Goal: Task Accomplishment & Management: Use online tool/utility

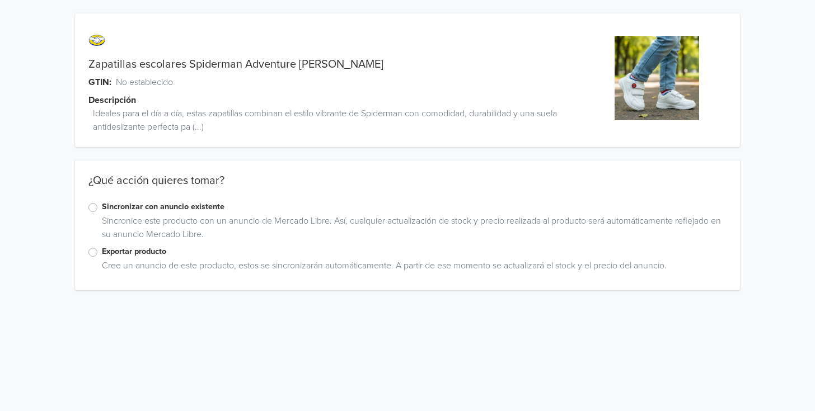
click at [102, 206] on label "Sincronizar con anuncio existente" at bounding box center [414, 207] width 624 height 12
click at [0, 0] on input "Sincronizar con anuncio existente" at bounding box center [0, 0] width 0 height 0
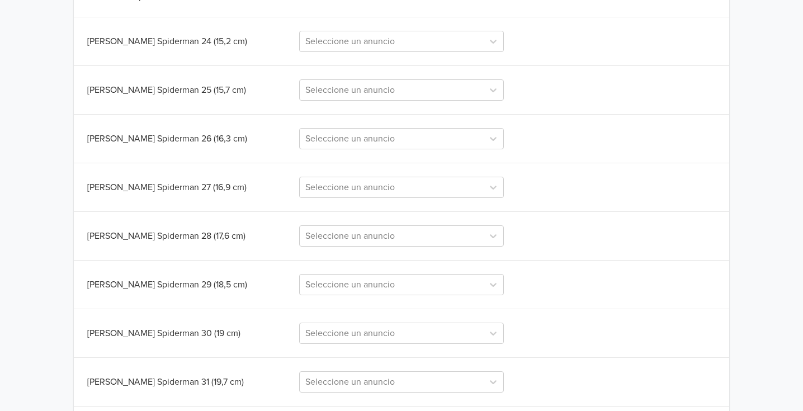
scroll to position [367, 0]
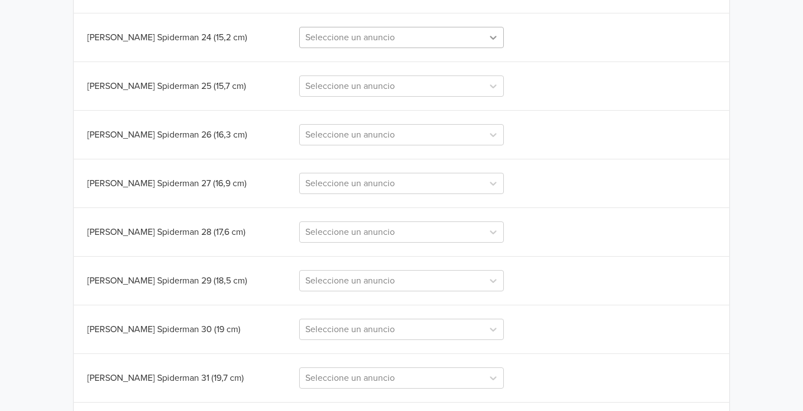
click at [493, 37] on icon at bounding box center [493, 37] width 11 height 11
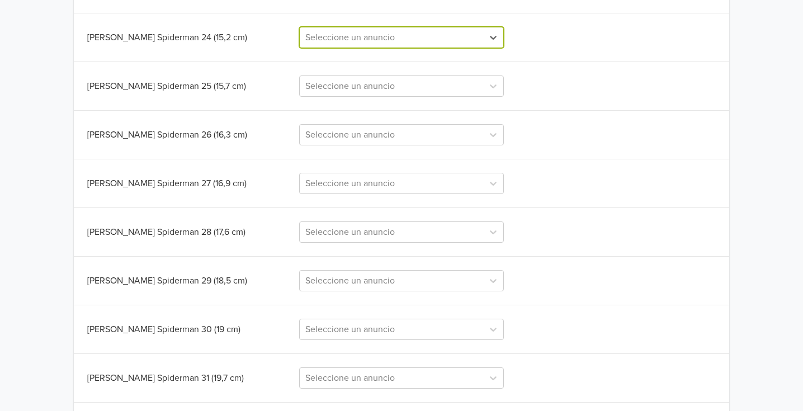
paste input "Zapatillas Escolares Spiderman Action [PERSON_NAME]"
click at [454, 36] on input "Zapatillas Escolares Spiderman Action [PERSON_NAME]" at bounding box center [395, 37] width 180 height 13
type input "Zapatillas Escolares Spiderman Adventure [PERSON_NAME]"
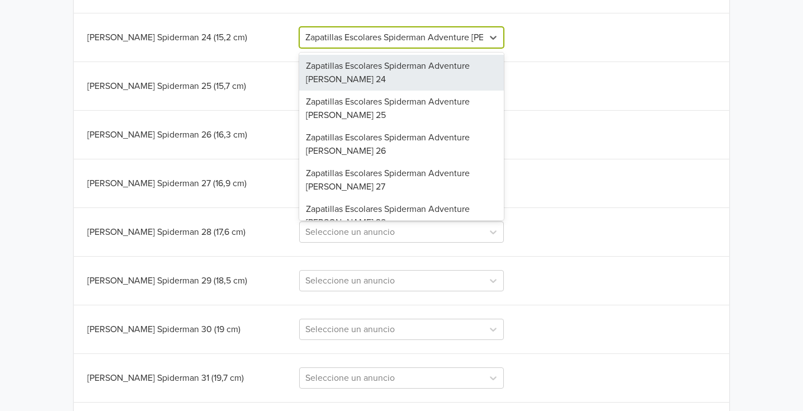
click at [305, 31] on input "Zapatillas Escolares Spiderman Adventure [PERSON_NAME]" at bounding box center [402, 37] width 195 height 13
click at [376, 69] on div "Zapatillas Escolares Spiderman Adventure [PERSON_NAME] 24" at bounding box center [401, 73] width 205 height 36
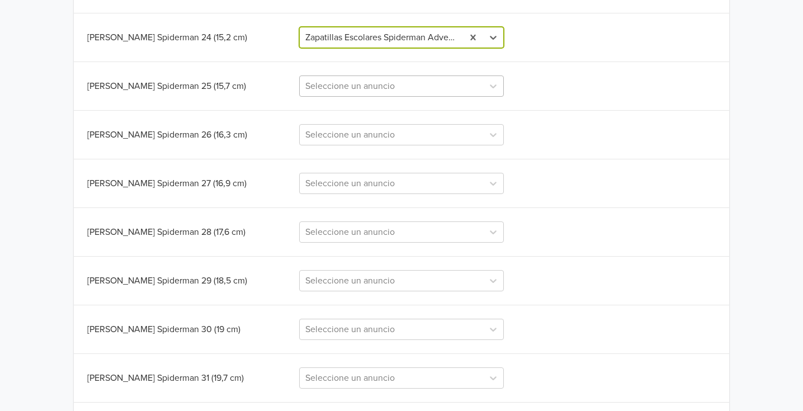
click at [445, 87] on div at bounding box center [391, 86] width 173 height 16
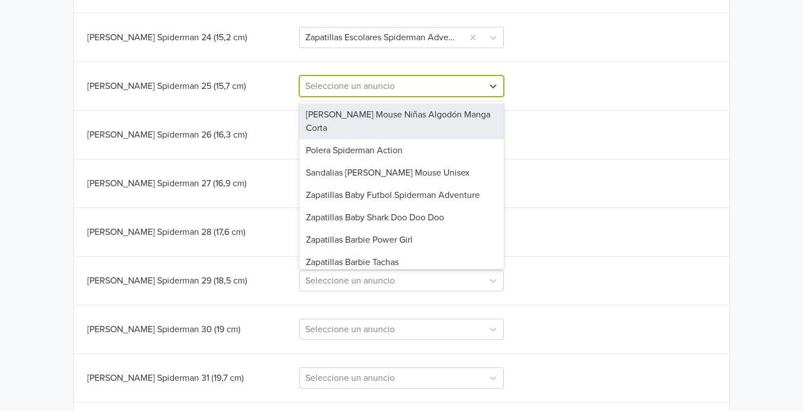
paste input "Zapatillas Escolares Spiderman Adventure [PERSON_NAME]"
type input "Zapatillas Escolares Spiderman Adventure [PERSON_NAME]"
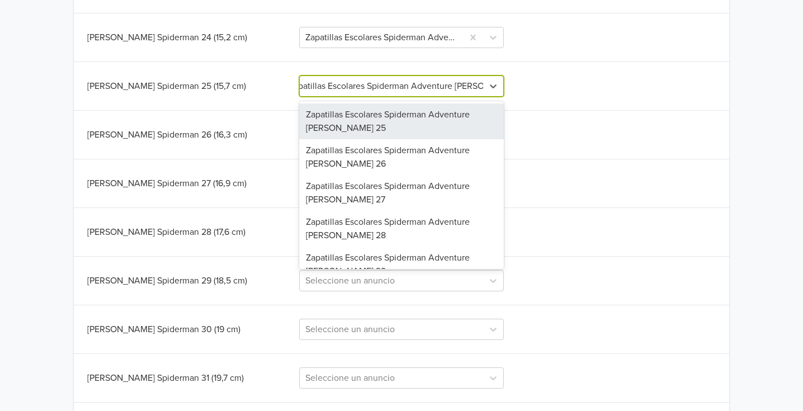
click at [352, 123] on div "Zapatillas Escolares Spiderman Adventure [PERSON_NAME] 25" at bounding box center [401, 122] width 205 height 36
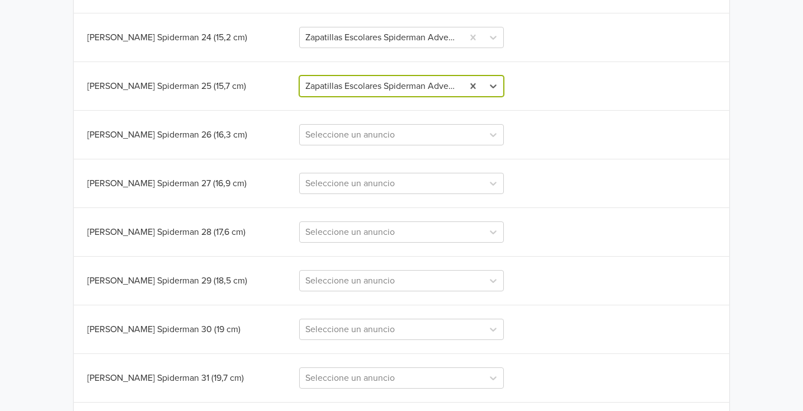
scroll to position [0, 0]
click at [382, 139] on div at bounding box center [391, 135] width 173 height 16
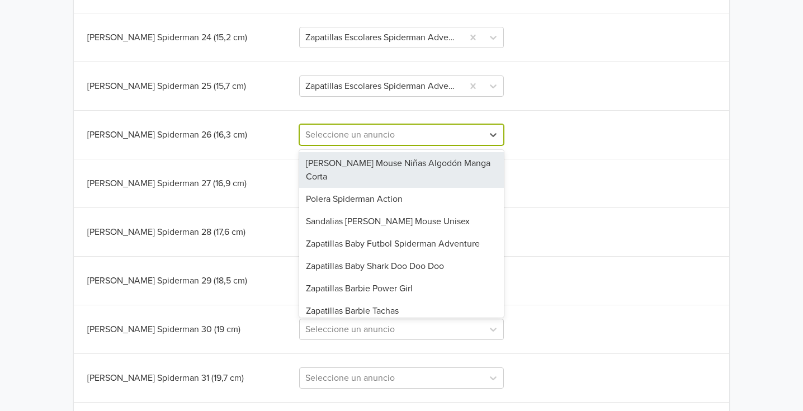
paste input "Zapatillas Escolares Spiderman Adventure [PERSON_NAME]"
type input "Zapatillas Escolares Spiderman Adventure [PERSON_NAME]"
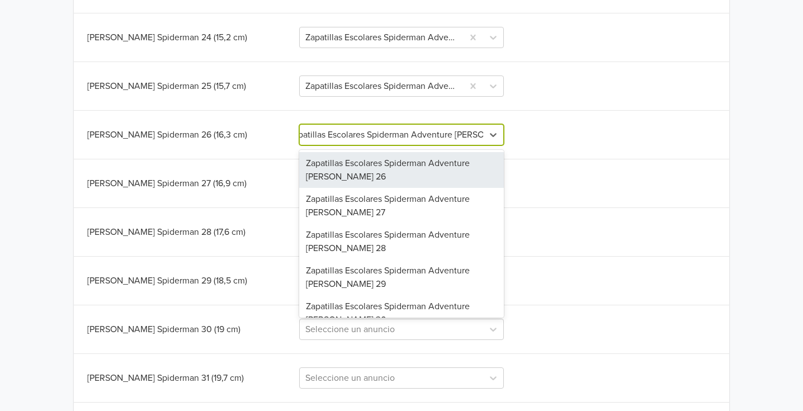
click at [358, 170] on div "Zapatillas Escolares Spiderman Adventure [PERSON_NAME] 26" at bounding box center [401, 170] width 205 height 36
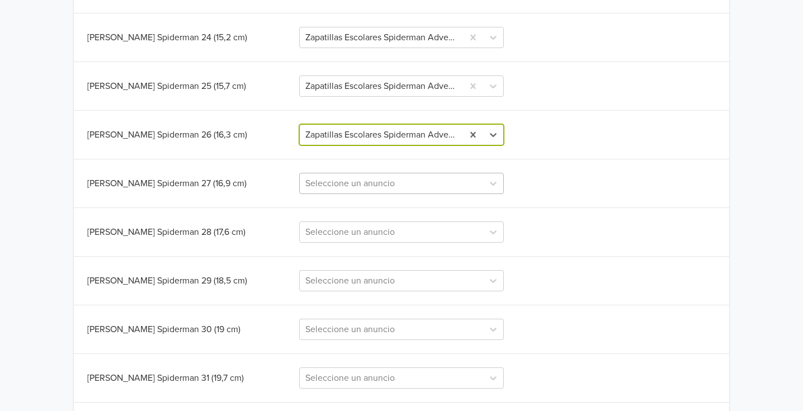
click at [358, 185] on div at bounding box center [391, 184] width 173 height 16
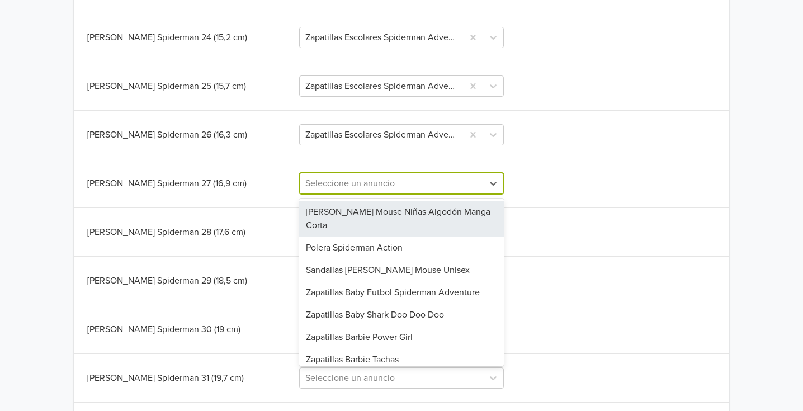
paste input "Zapatillas Escolares Spiderman Adventure [PERSON_NAME]"
type input "Zapatillas Escolares Spiderman Adventure [PERSON_NAME]"
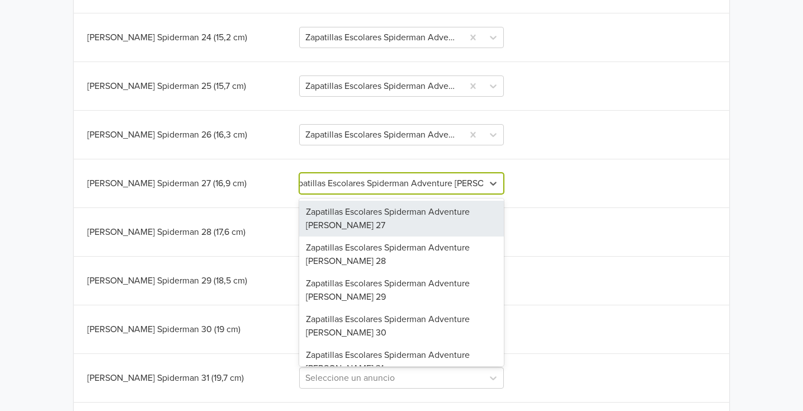
click at [350, 219] on div "Zapatillas Escolares Spiderman Adventure [PERSON_NAME] 27" at bounding box center [401, 219] width 205 height 36
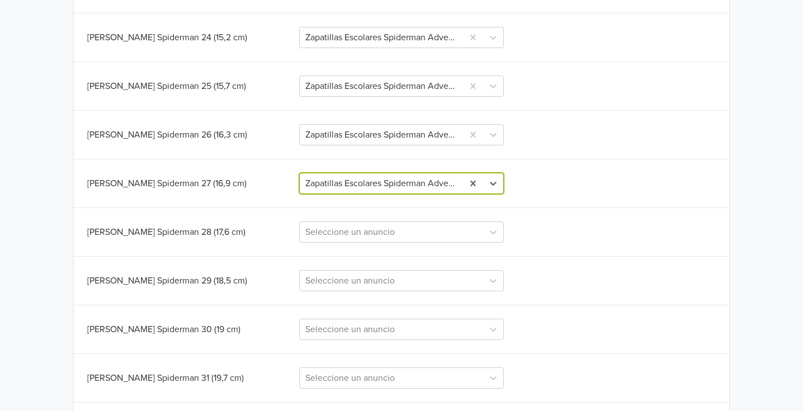
scroll to position [0, 0]
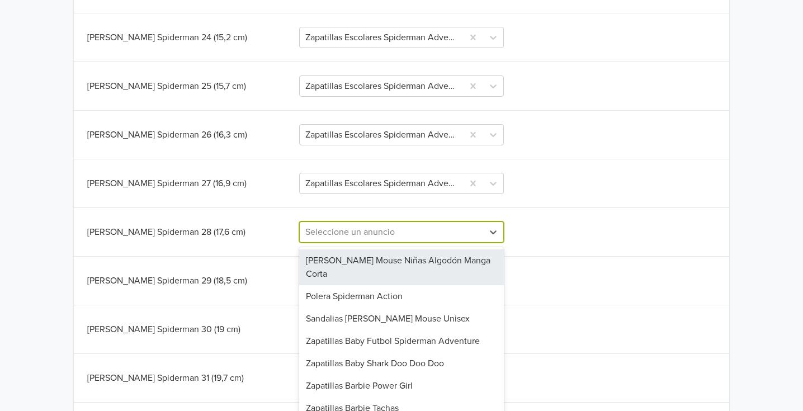
click at [358, 232] on div at bounding box center [391, 232] width 173 height 16
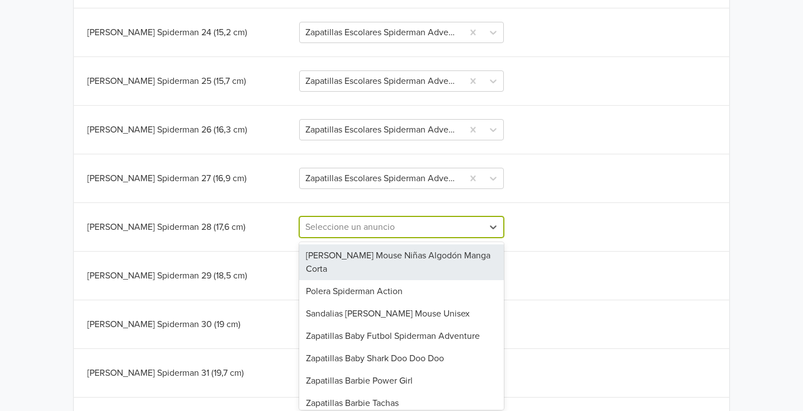
scroll to position [375, 0]
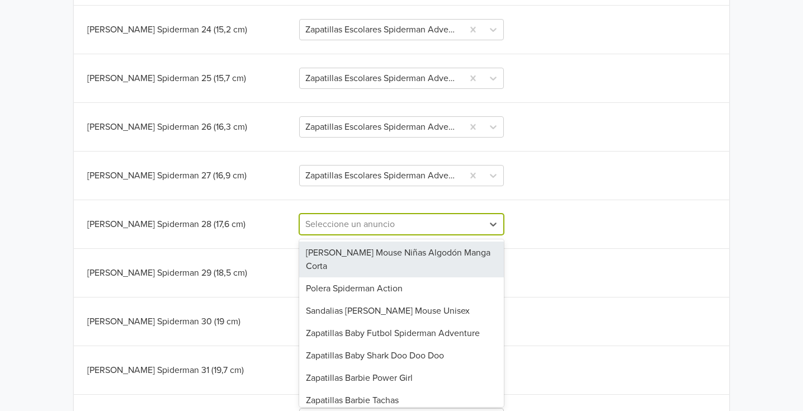
paste input "Zapatillas Escolares Spiderman Adventure [PERSON_NAME]"
type input "Zapatillas Escolares Spiderman Adventure [PERSON_NAME]"
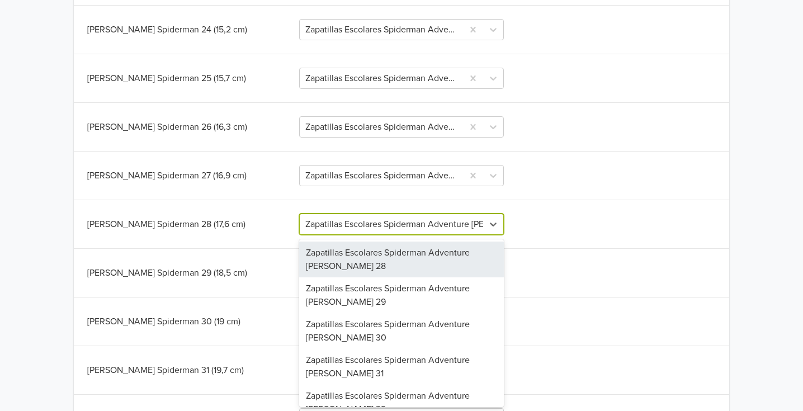
scroll to position [0, 17]
click at [351, 257] on div "Zapatillas Escolares Spiderman Adventure [PERSON_NAME] 28" at bounding box center [401, 260] width 205 height 36
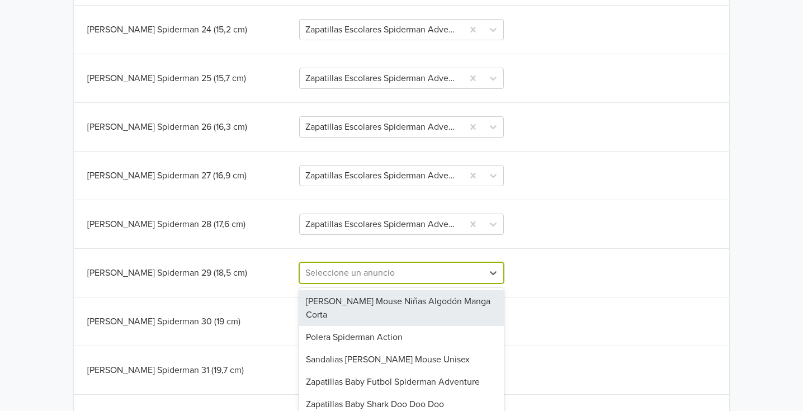
click at [350, 276] on div "56 results available. Use Up and Down to choose options, press Enter to select …" at bounding box center [401, 272] width 205 height 21
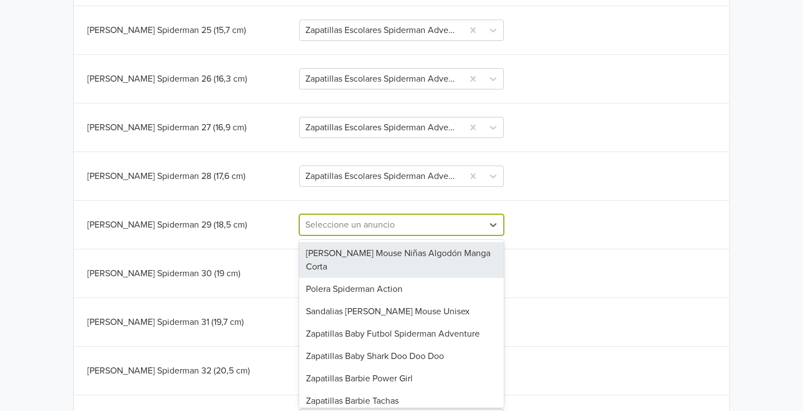
scroll to position [424, 0]
paste input "Zapatillas Escolares Spiderman Adventure [PERSON_NAME]"
type input "Zapatillas Escolares Spiderman Adventure [PERSON_NAME]"
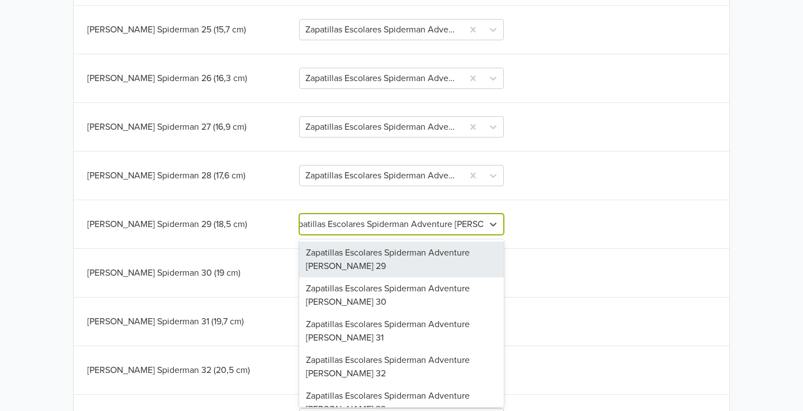
click at [382, 252] on div "Zapatillas Escolares Spiderman Adventure [PERSON_NAME] 29" at bounding box center [401, 260] width 205 height 36
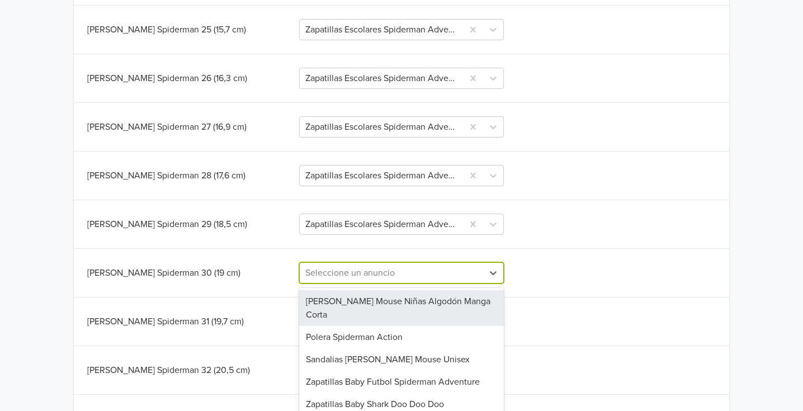
click at [365, 276] on div "55 results available. Use Up and Down to choose options, press Enter to select …" at bounding box center [401, 272] width 205 height 21
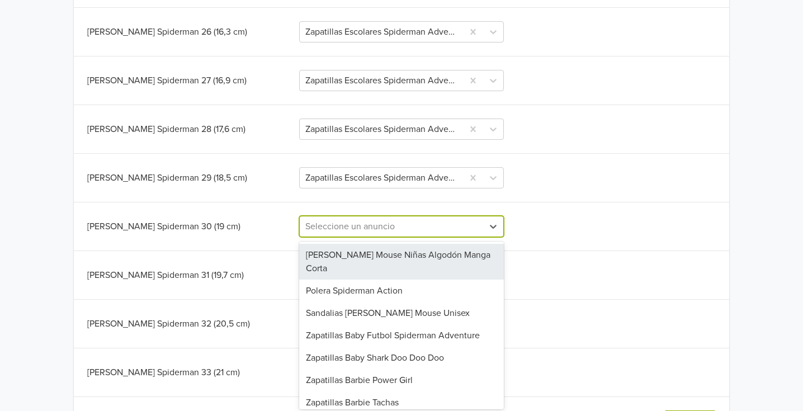
scroll to position [472, 0]
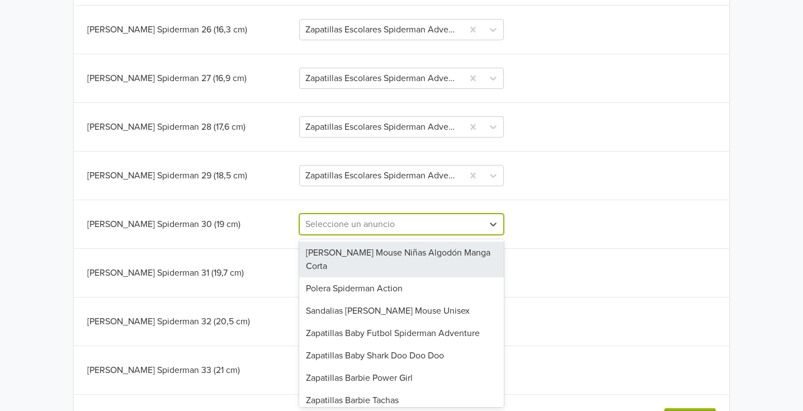
paste input "Zapatillas Escolares Spiderman Adventure [PERSON_NAME]"
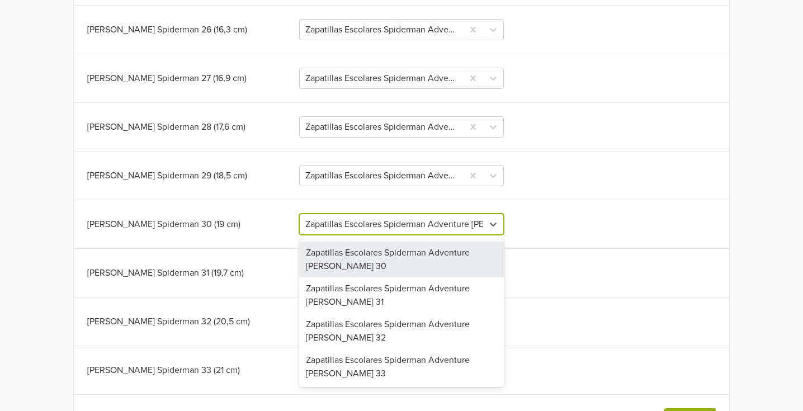
type input "Zapatillas Escolares Spiderman Adventure [PERSON_NAME]"
click at [348, 261] on div "Zapatillas Escolares Spiderman Adventure [PERSON_NAME] 30" at bounding box center [401, 260] width 205 height 36
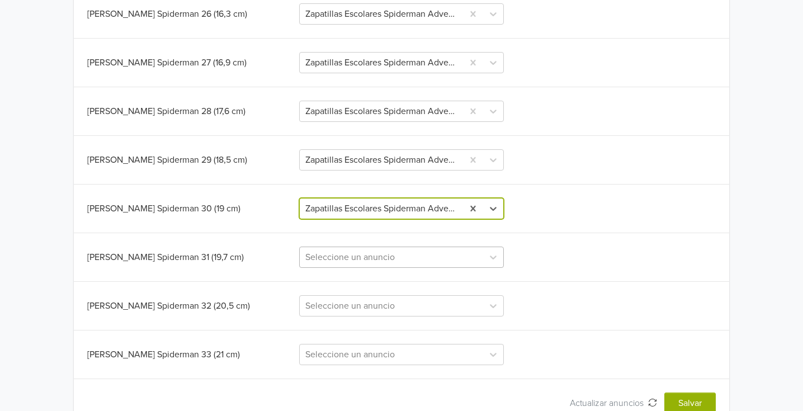
click at [356, 268] on div "Seleccione un anuncio" at bounding box center [401, 257] width 205 height 21
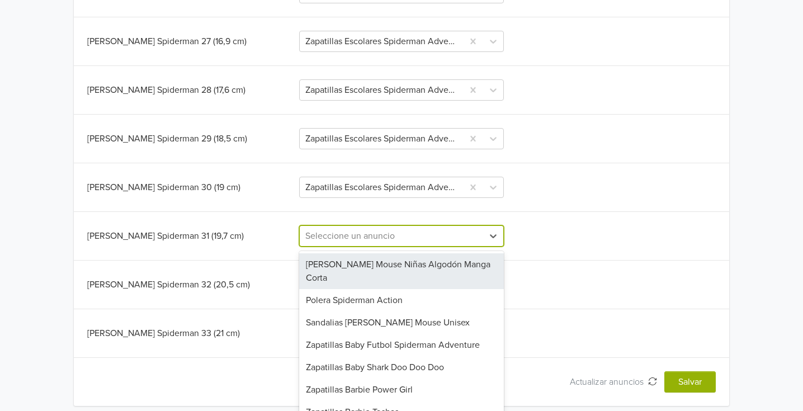
scroll to position [516, 0]
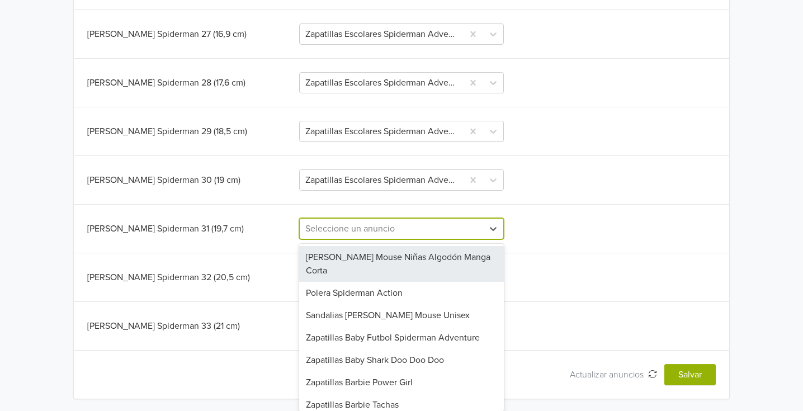
paste input "Zapatillas Escolares Spiderman Adventure [PERSON_NAME]"
type input "Zapatillas Escolares Spiderman Adventure [PERSON_NAME]"
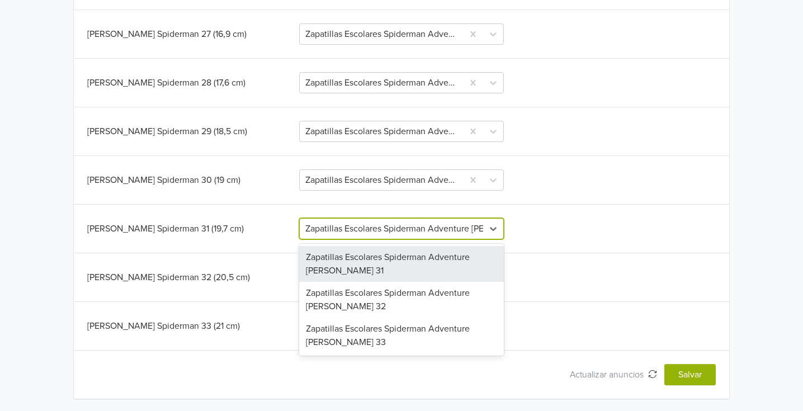
scroll to position [0, 17]
click at [336, 266] on div "Zapatillas Escolares Spiderman Adventure [PERSON_NAME] 31" at bounding box center [401, 264] width 205 height 36
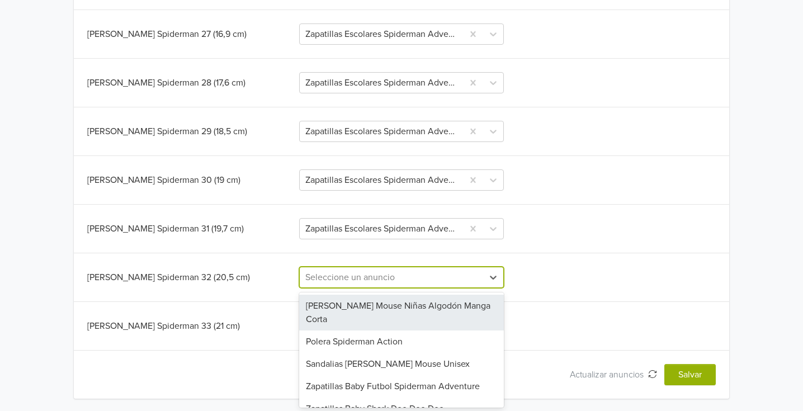
click at [355, 275] on div at bounding box center [391, 278] width 173 height 16
paste input "Zapatillas Escolares Spiderman Adventure [PERSON_NAME]"
type input "Zapatillas Escolares Spiderman Adventure [PERSON_NAME]"
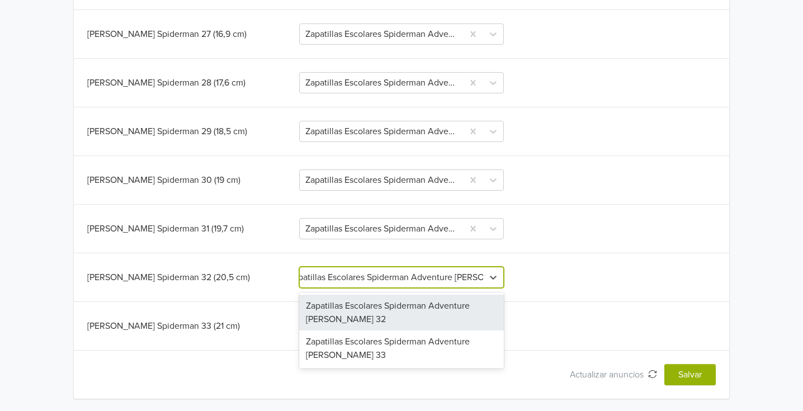
click at [355, 304] on div "Zapatillas Escolares Spiderman Adventure [PERSON_NAME] 32" at bounding box center [401, 313] width 205 height 36
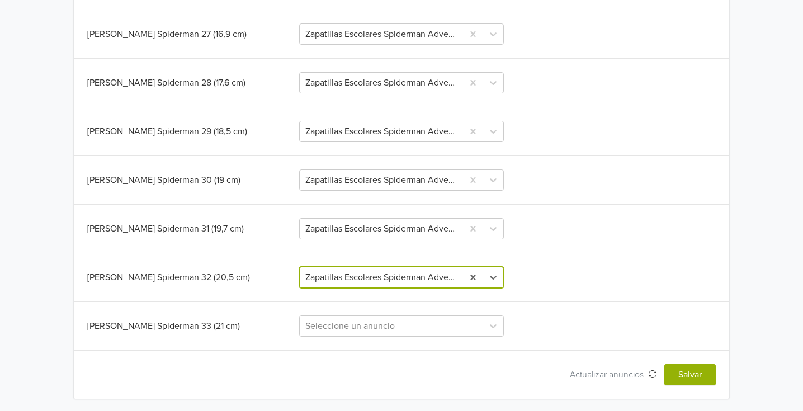
scroll to position [0, 0]
click at [359, 327] on div "Seleccione un anuncio" at bounding box center [401, 326] width 205 height 21
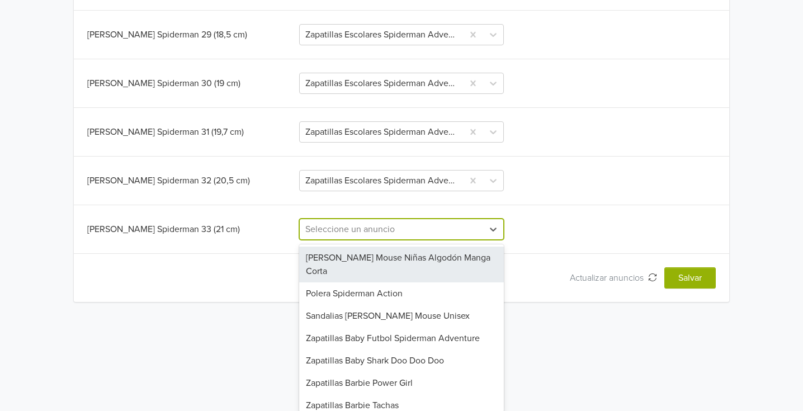
paste input "Zapatillas Escolares Spiderman Adventure [PERSON_NAME]"
type input "Zapatillas Escolares Spiderman Adventure [PERSON_NAME]"
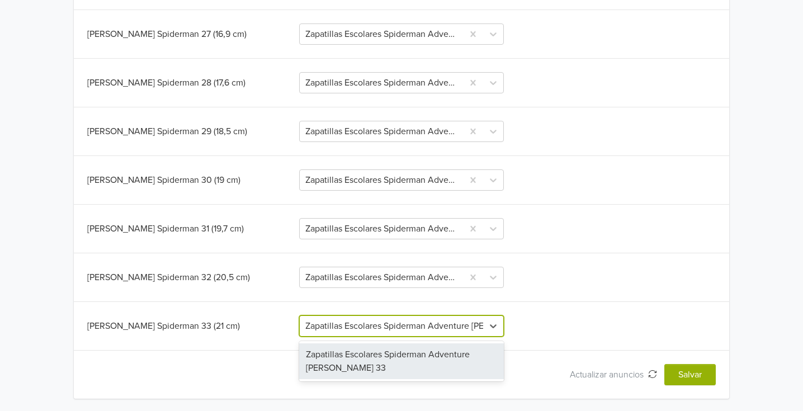
scroll to position [0, 17]
click at [362, 355] on div "Zapatillas Escolares Spiderman Adventure [PERSON_NAME] 33" at bounding box center [401, 362] width 205 height 36
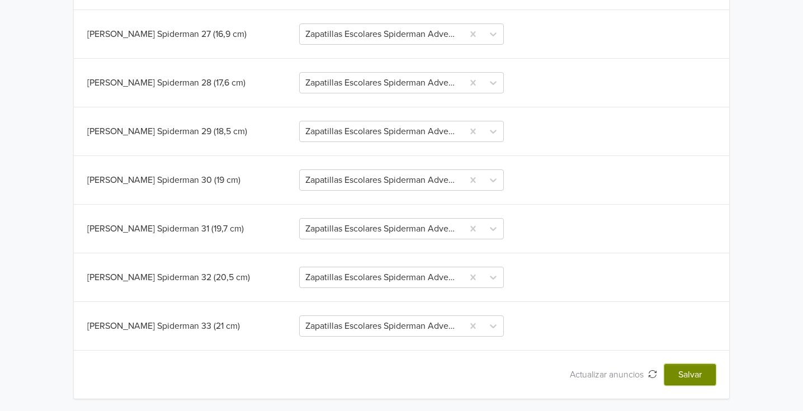
click at [691, 371] on button "Salvar" at bounding box center [690, 374] width 51 height 21
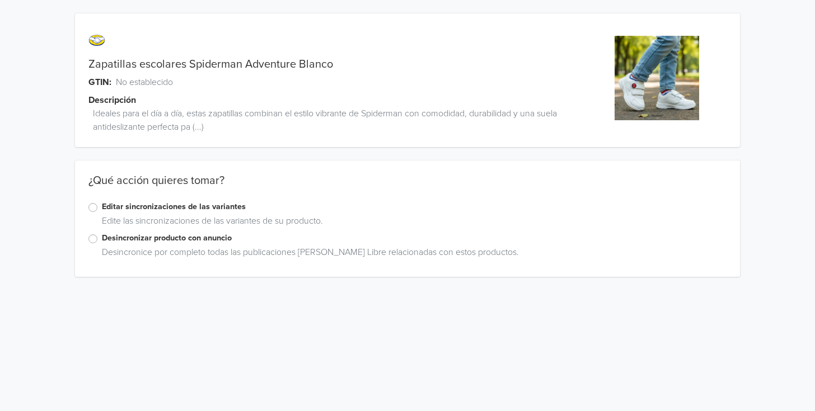
click at [102, 211] on label "Editar sincronizaciones de las variantes" at bounding box center [414, 207] width 624 height 12
click at [0, 0] on input "Editar sincronizaciones de las variantes" at bounding box center [0, 0] width 0 height 0
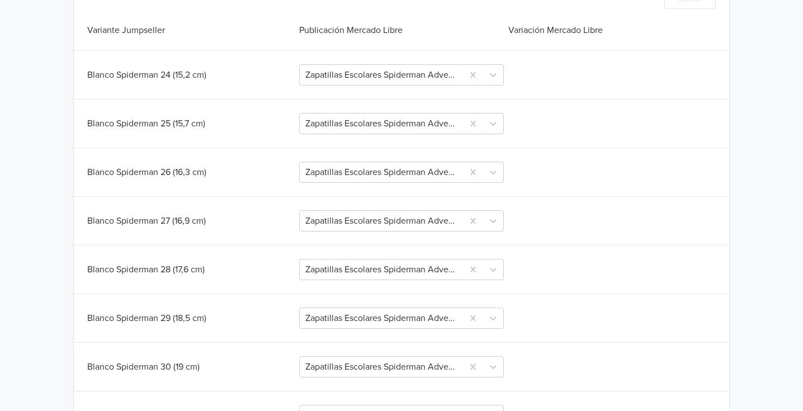
scroll to position [317, 0]
click at [440, 223] on div at bounding box center [381, 220] width 153 height 16
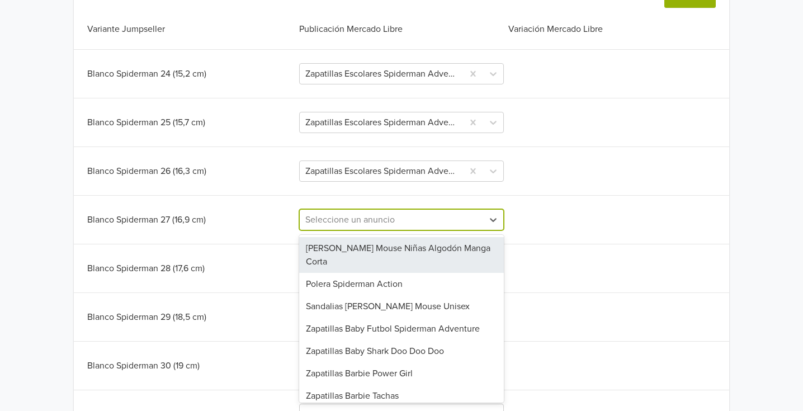
paste input "Zapatillas Escolares Spiderman Adventure [PERSON_NAME]"
type input "Zapatillas Escolares Spiderman Adventure [PERSON_NAME]"
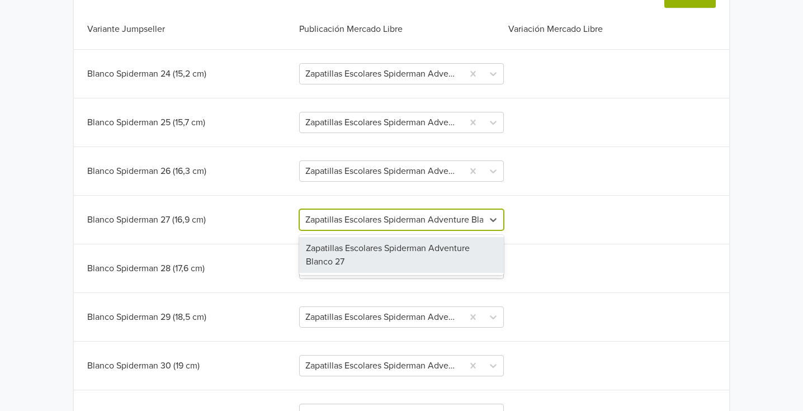
scroll to position [0, 17]
click at [355, 257] on div "Zapatillas Escolares Spiderman Adventure [PERSON_NAME] 27" at bounding box center [401, 255] width 205 height 36
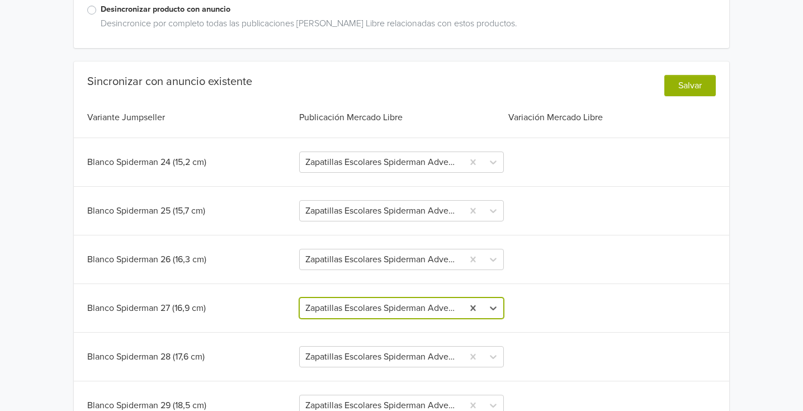
scroll to position [217, 0]
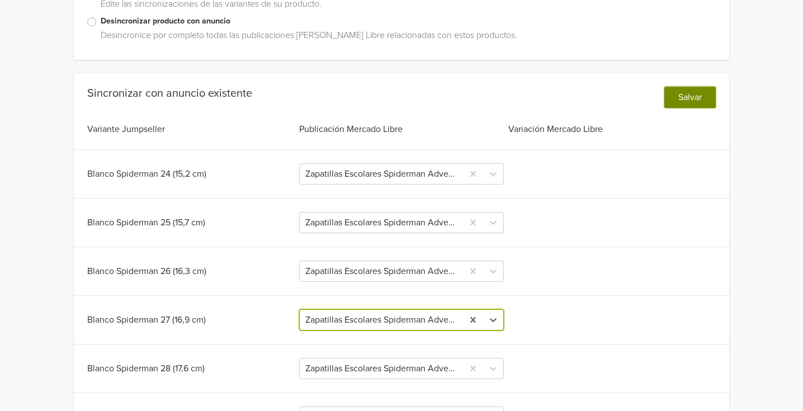
click at [676, 88] on button "Salvar" at bounding box center [690, 97] width 51 height 21
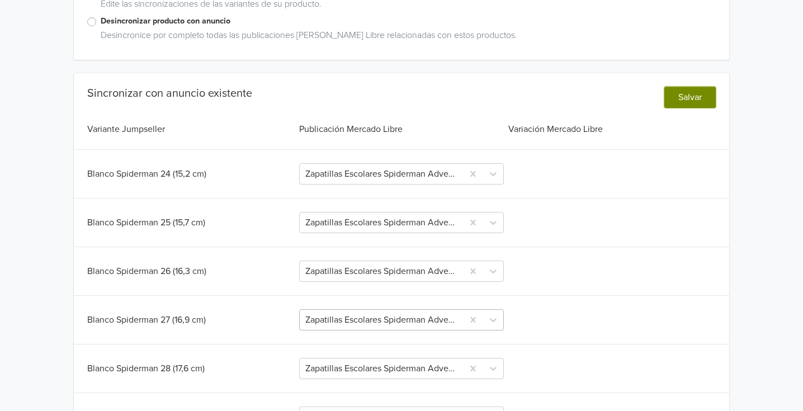
click at [688, 98] on button "Salvar" at bounding box center [690, 97] width 51 height 21
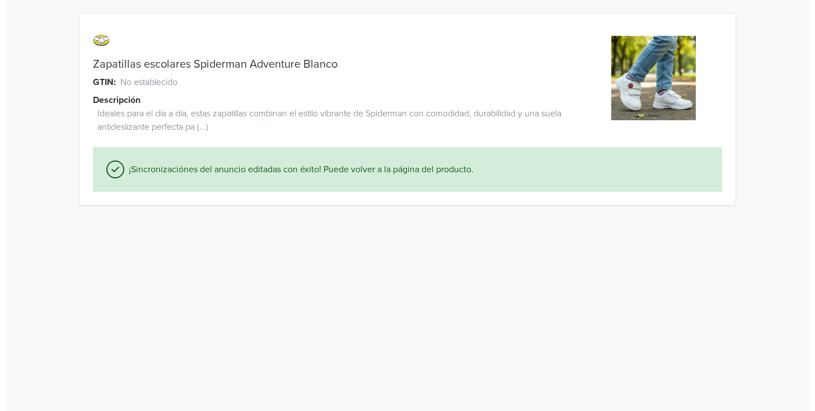
scroll to position [0, 0]
